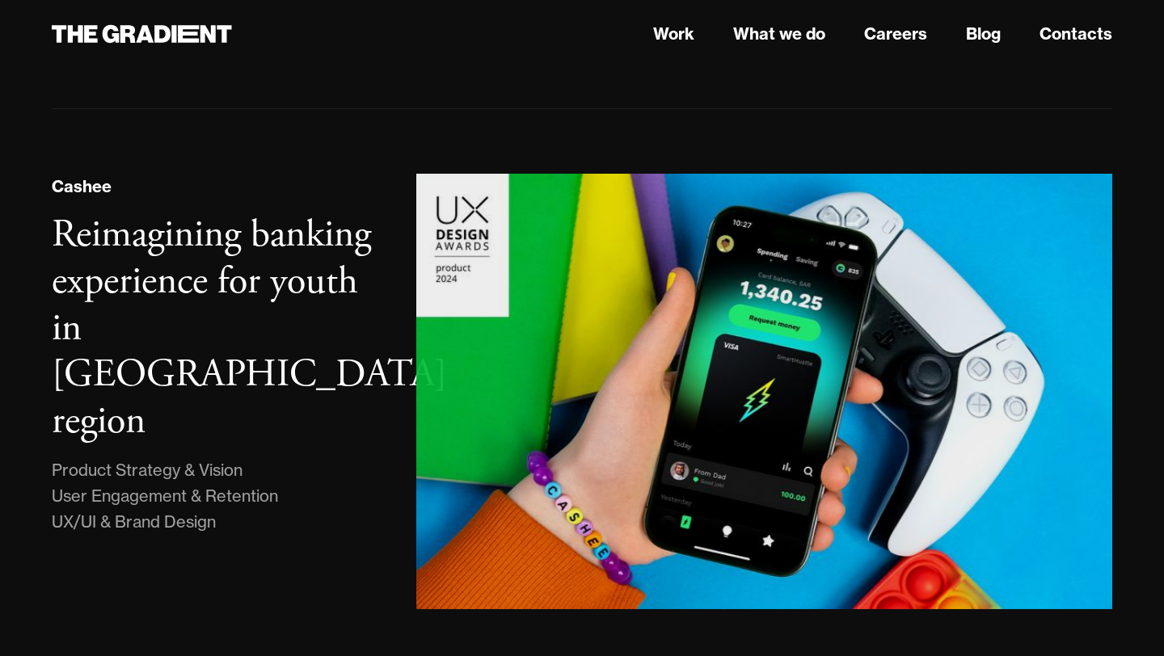
scroll to position [1010, 0]
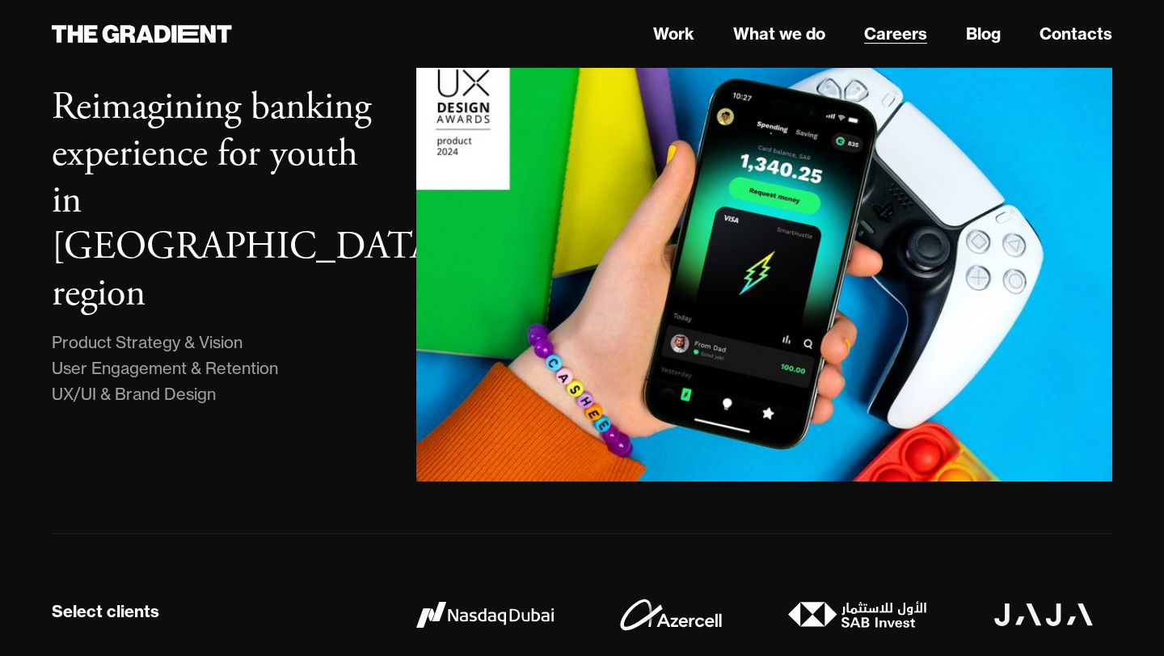
click at [909, 35] on link "Careers" at bounding box center [895, 34] width 63 height 24
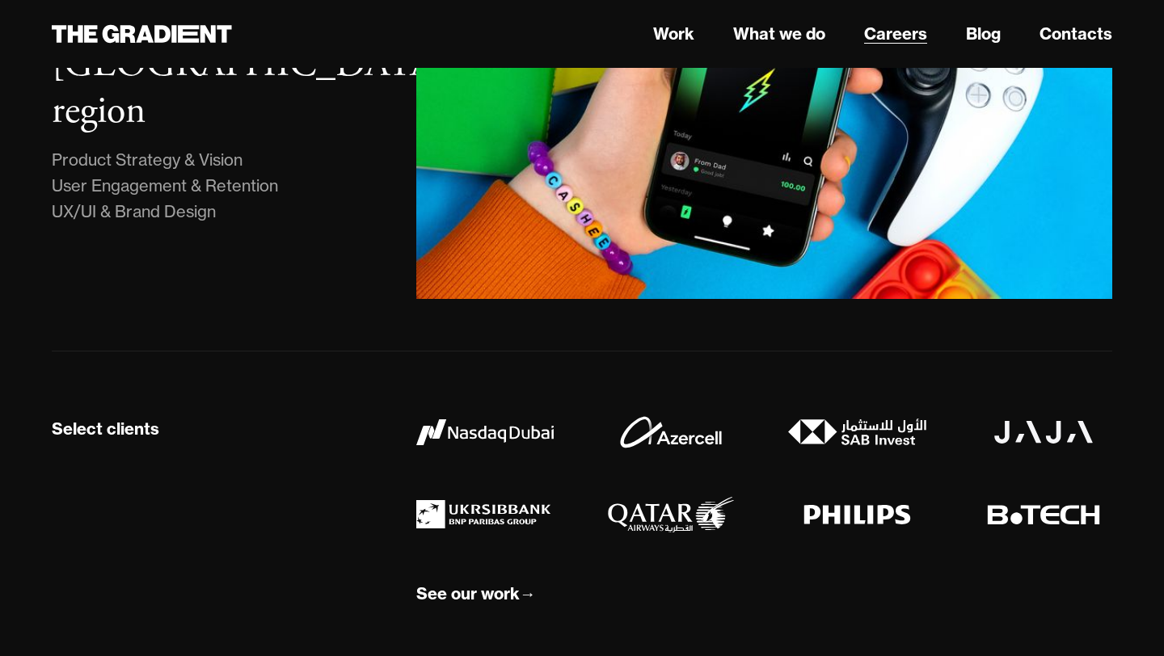
scroll to position [1196, 0]
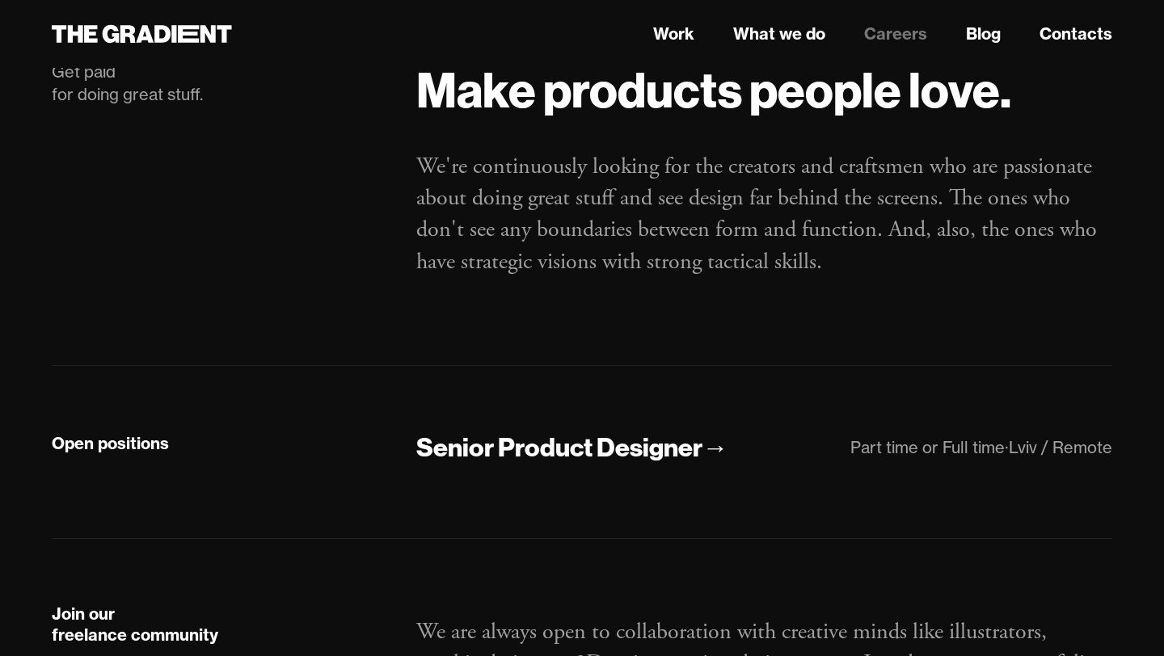
scroll to position [166, 0]
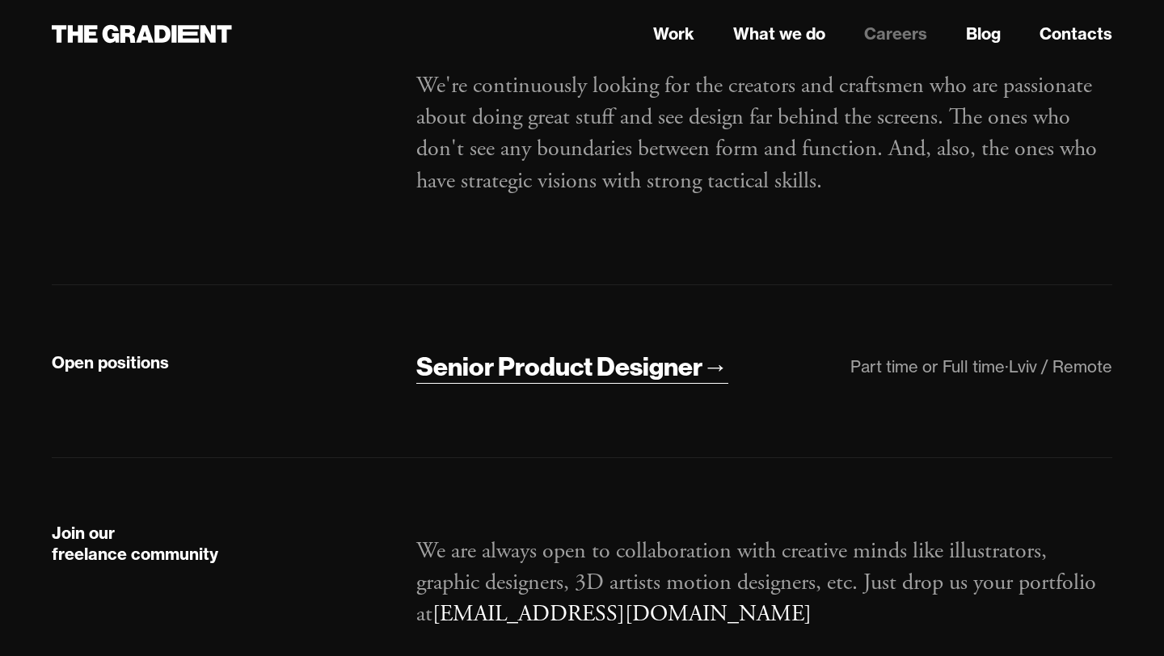
click at [691, 366] on div "Senior Product Designer" at bounding box center [559, 367] width 286 height 34
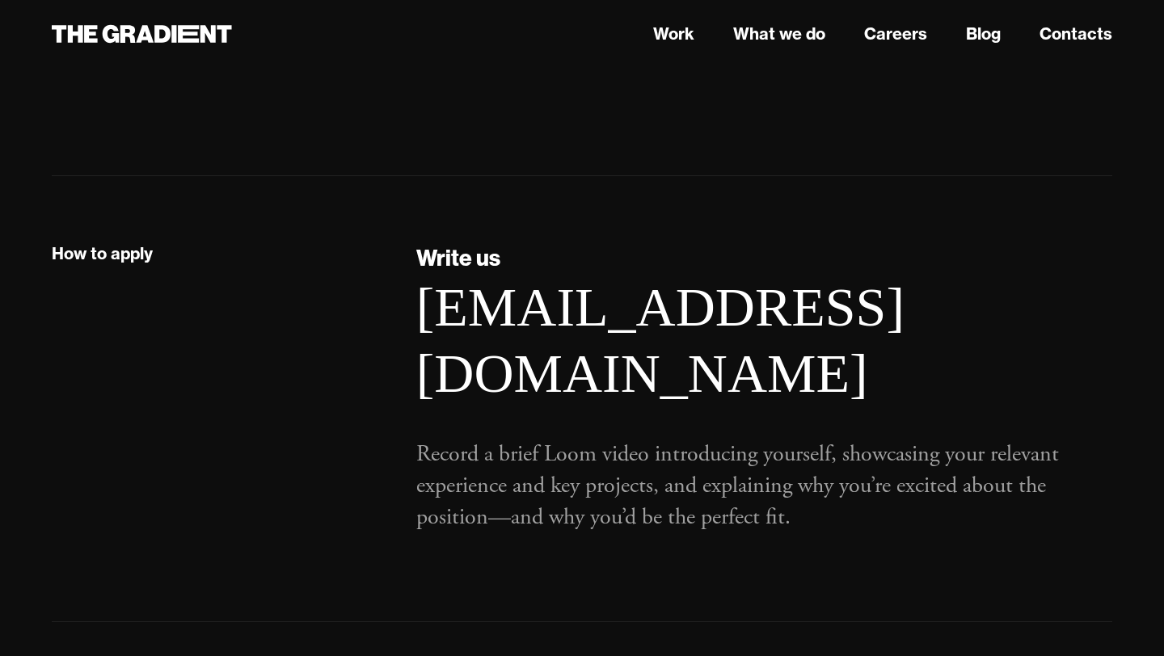
scroll to position [1537, 0]
